Goal: Browse casually

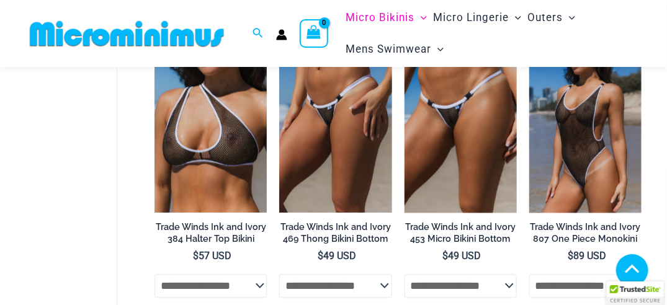
scroll to position [778, 0]
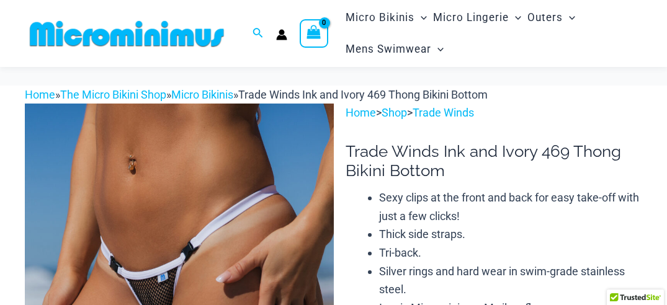
scroll to position [81, 0]
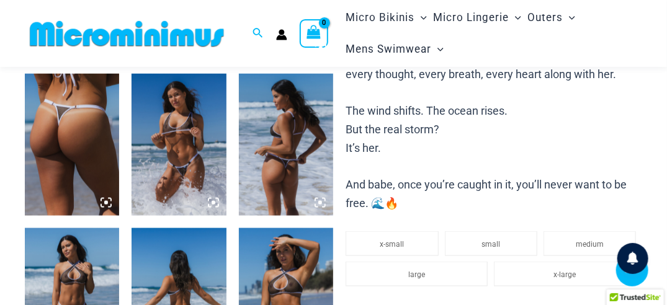
click at [81, 142] on img at bounding box center [72, 145] width 94 height 142
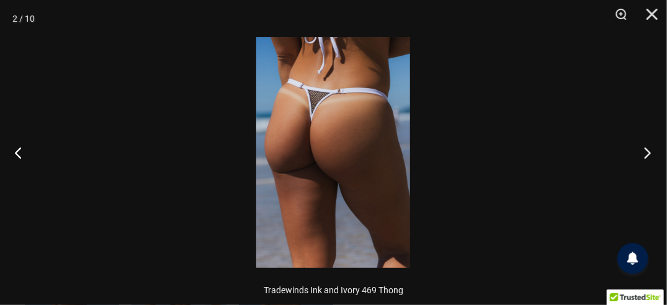
click at [651, 148] on button "Next" at bounding box center [643, 153] width 47 height 62
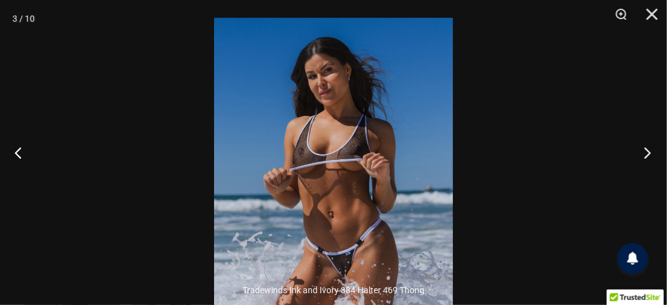
click at [647, 156] on button "Next" at bounding box center [643, 153] width 47 height 62
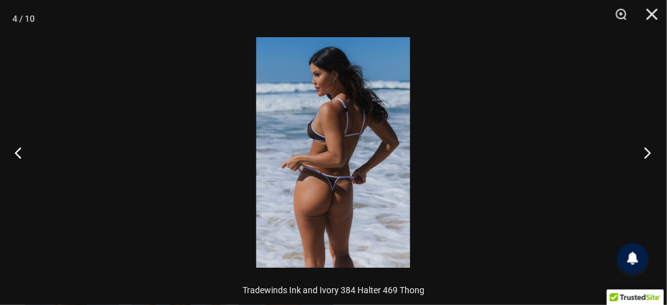
click at [649, 149] on button "Next" at bounding box center [643, 153] width 47 height 62
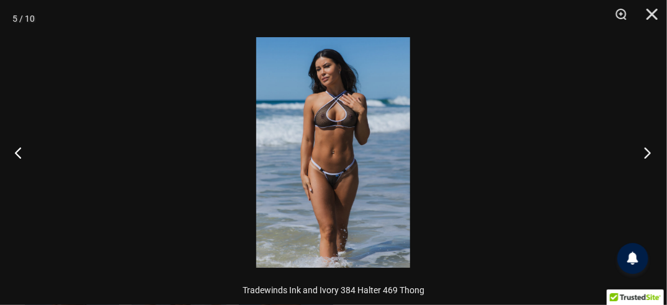
click at [649, 149] on button "Next" at bounding box center [643, 153] width 47 height 62
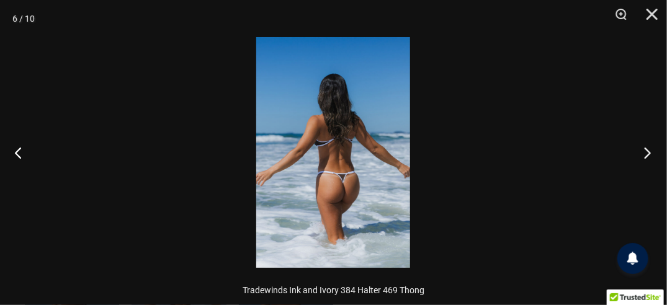
click at [645, 148] on button "Next" at bounding box center [643, 153] width 47 height 62
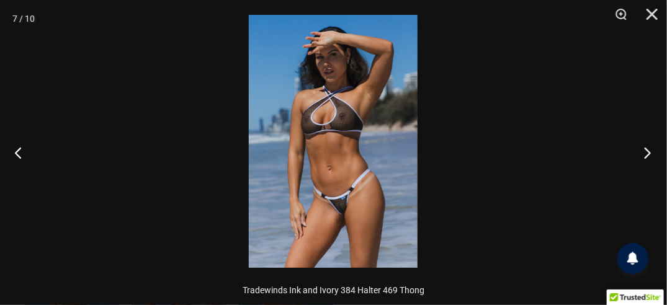
click at [642, 151] on button "Next" at bounding box center [643, 153] width 47 height 62
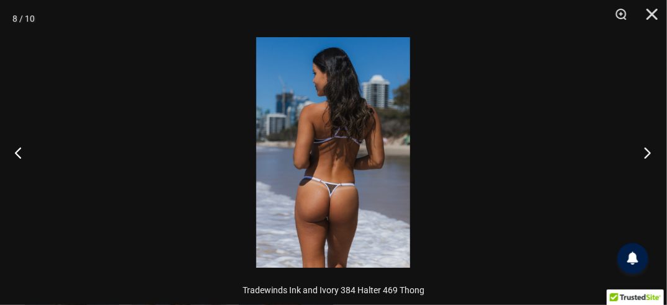
click at [646, 161] on button "Next" at bounding box center [643, 153] width 47 height 62
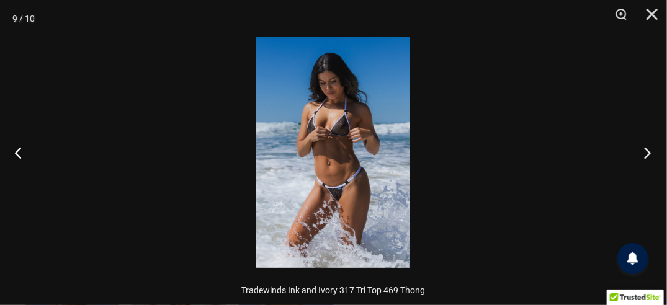
click at [646, 167] on button "Next" at bounding box center [643, 153] width 47 height 62
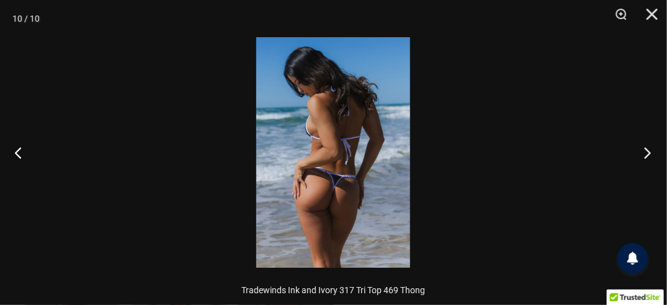
click at [646, 166] on button "Next" at bounding box center [643, 153] width 47 height 62
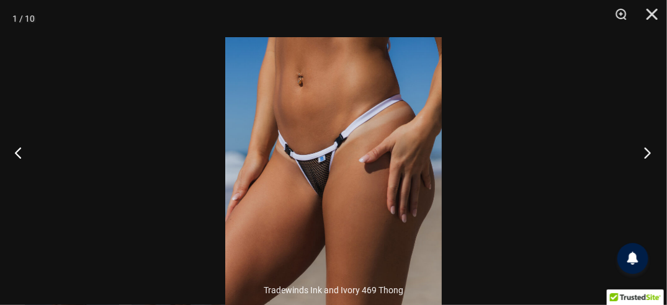
click at [643, 149] on button "Next" at bounding box center [643, 153] width 47 height 62
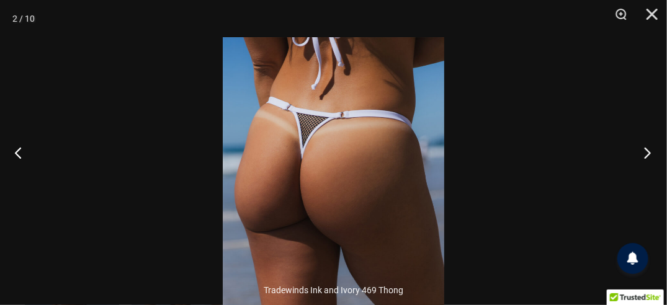
click at [648, 154] on button "Next" at bounding box center [643, 153] width 47 height 62
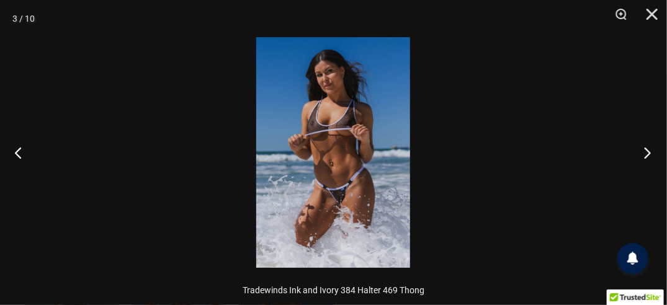
click at [639, 165] on button "Next" at bounding box center [643, 153] width 47 height 62
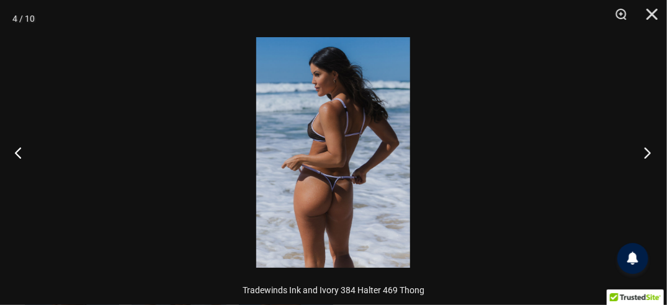
click at [639, 160] on button "Next" at bounding box center [643, 153] width 47 height 62
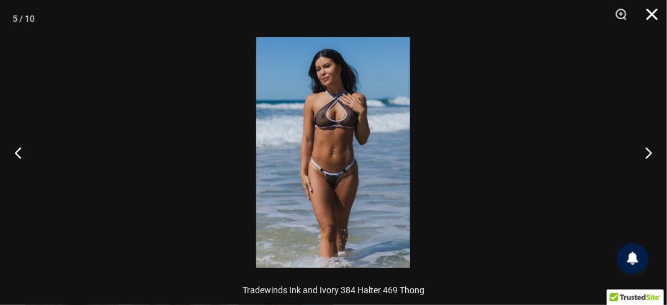
click at [654, 12] on button "Close" at bounding box center [647, 18] width 31 height 37
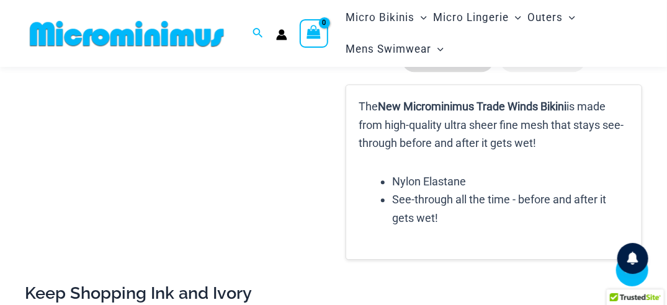
scroll to position [1037, 0]
